Goal: Information Seeking & Learning: Check status

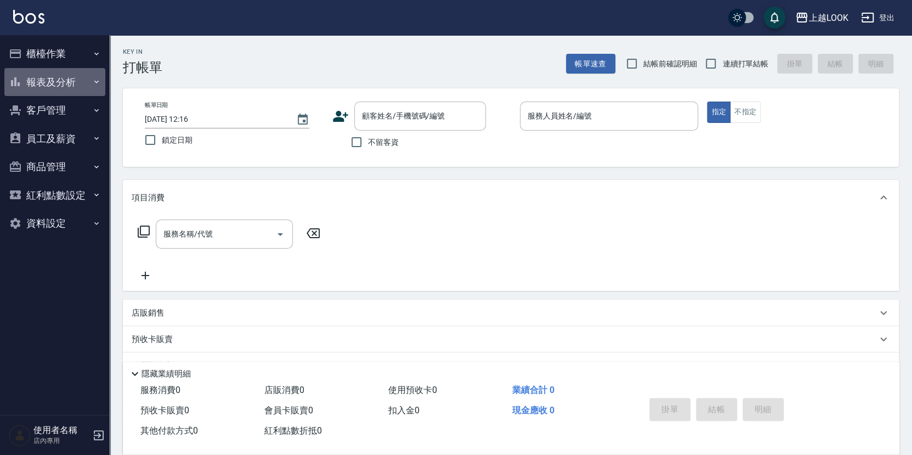
click at [44, 91] on button "報表及分析" at bounding box center [54, 82] width 101 height 29
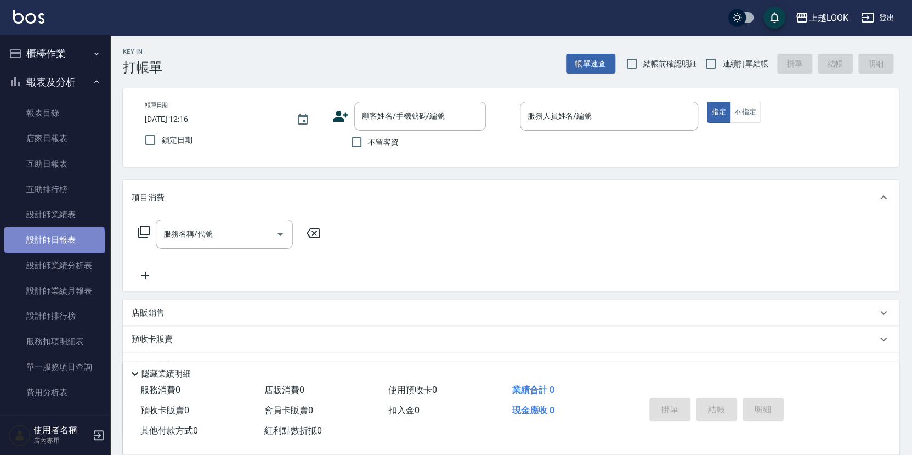
click at [54, 241] on link "設計師日報表" at bounding box center [54, 239] width 101 height 25
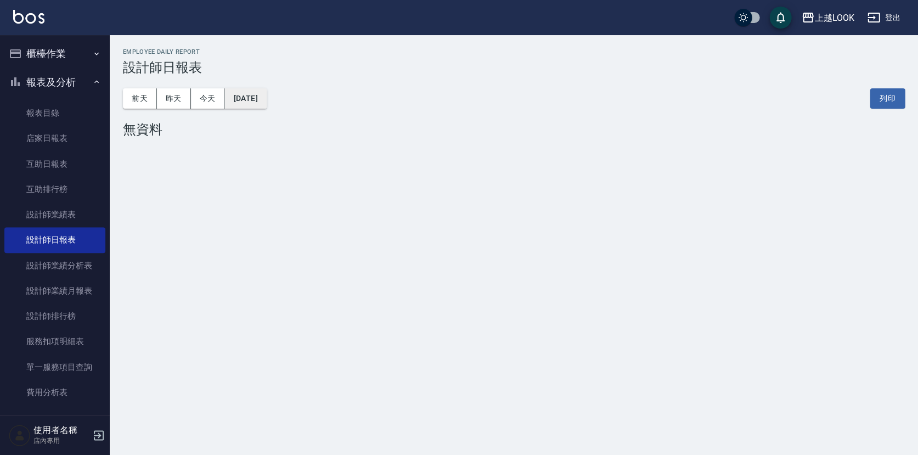
click at [266, 91] on button "[DATE]" at bounding box center [245, 98] width 42 height 20
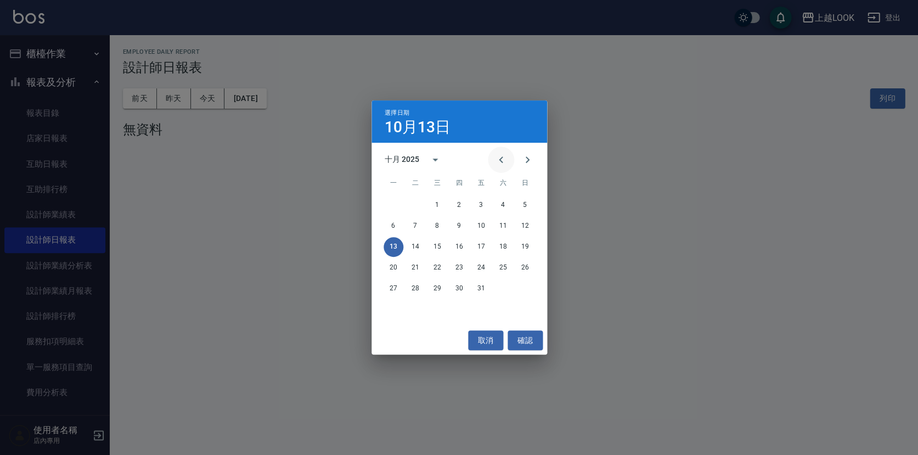
click at [500, 162] on icon "Previous month" at bounding box center [500, 159] width 13 height 13
click at [401, 285] on button "29" at bounding box center [393, 289] width 20 height 20
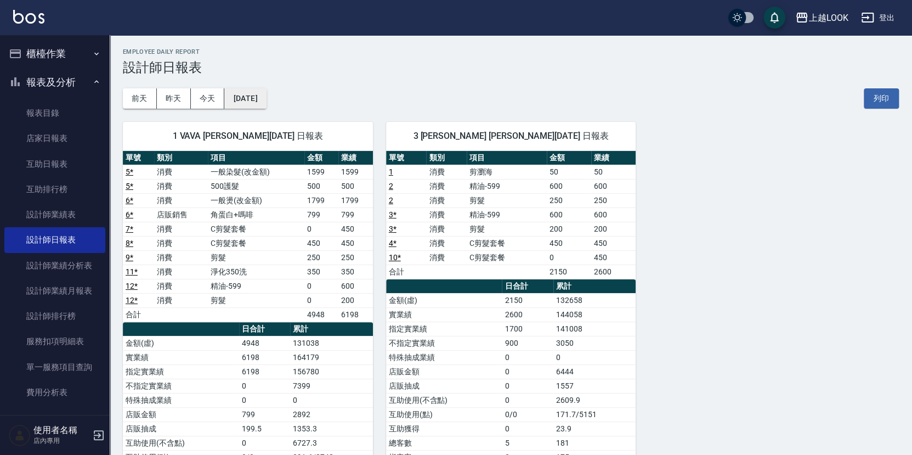
click at [266, 95] on button "[DATE]" at bounding box center [245, 98] width 42 height 20
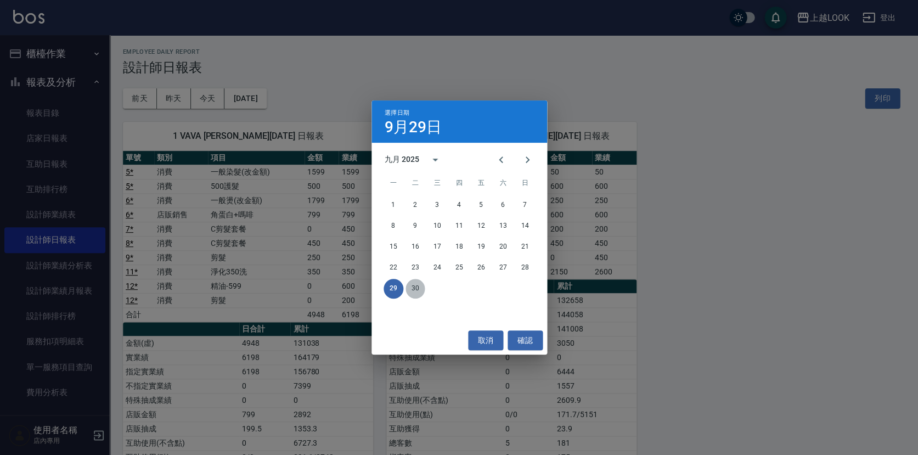
click at [412, 284] on button "30" at bounding box center [415, 289] width 20 height 20
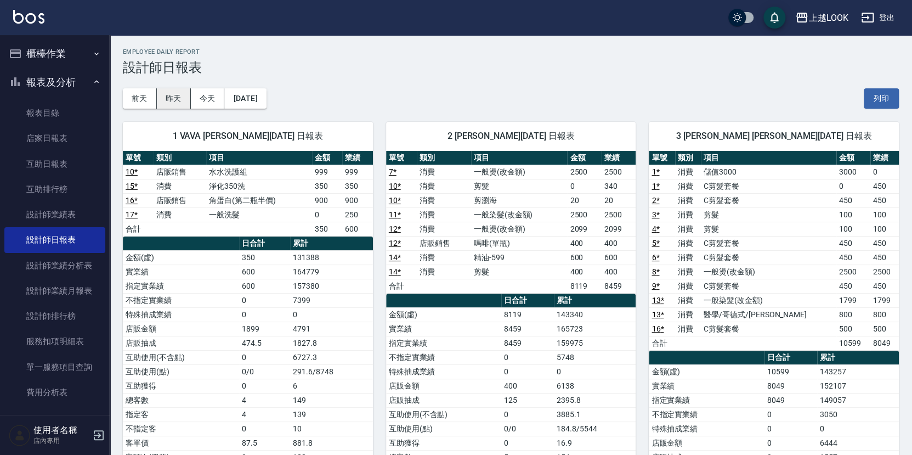
click at [168, 101] on button "昨天" at bounding box center [174, 98] width 34 height 20
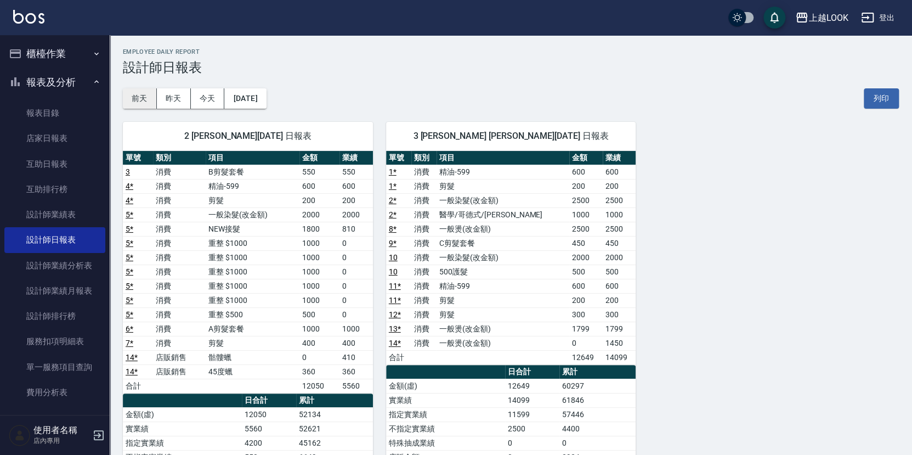
click at [138, 91] on button "前天" at bounding box center [140, 98] width 34 height 20
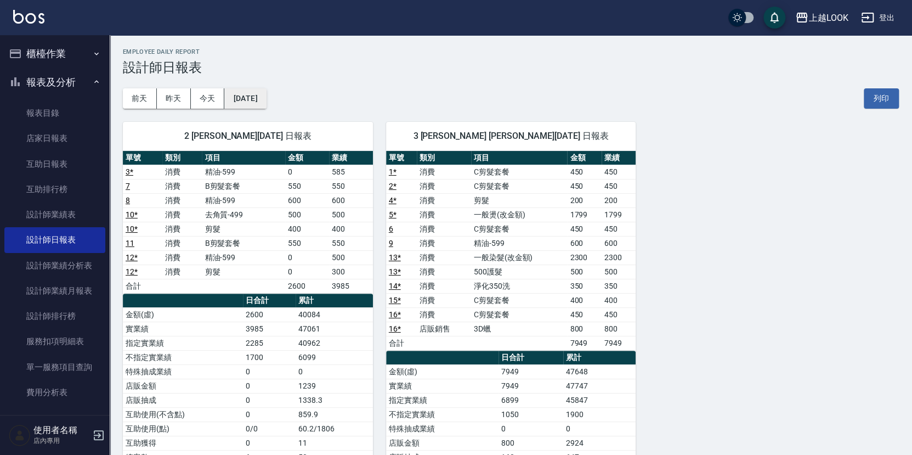
click at [266, 103] on button "[DATE]" at bounding box center [245, 98] width 42 height 20
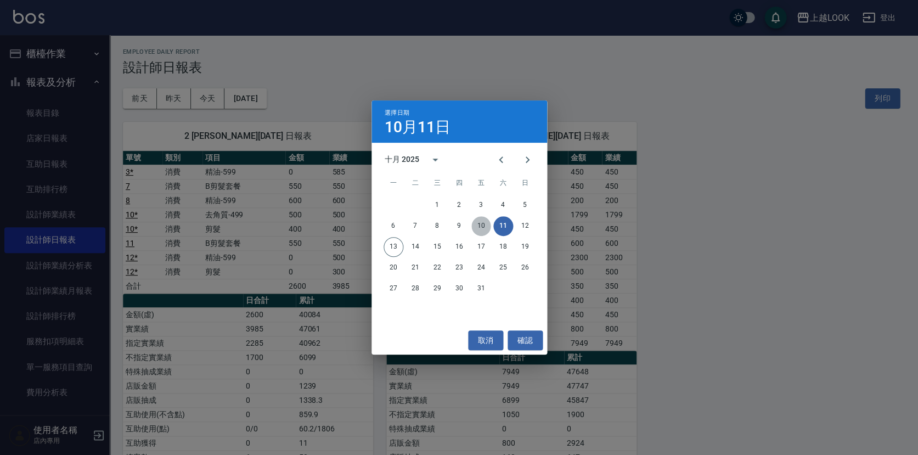
click at [479, 227] on button "10" at bounding box center [481, 226] width 20 height 20
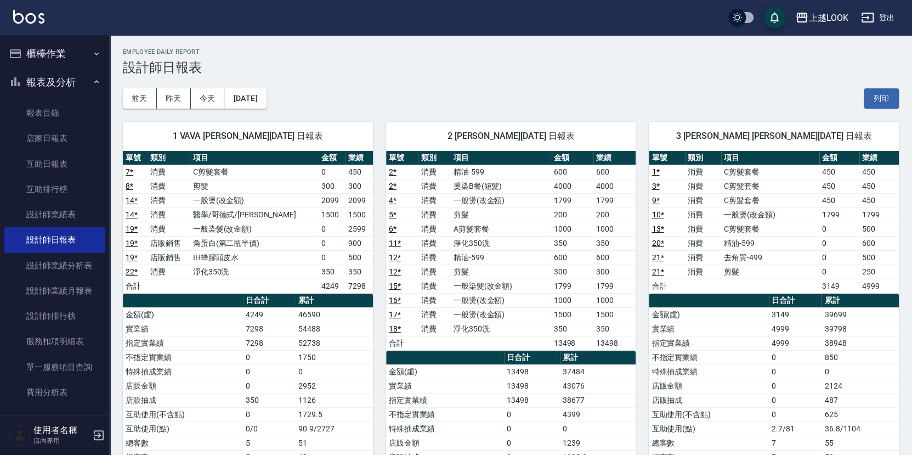
click at [590, 71] on h3 "設計師日報表" at bounding box center [511, 67] width 776 height 15
